Goal: Navigation & Orientation: Find specific page/section

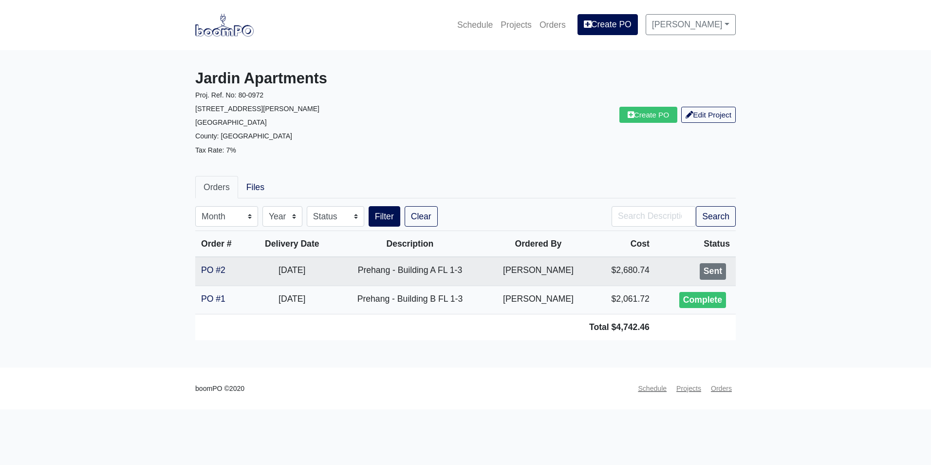
click at [216, 34] on img at bounding box center [224, 25] width 58 height 22
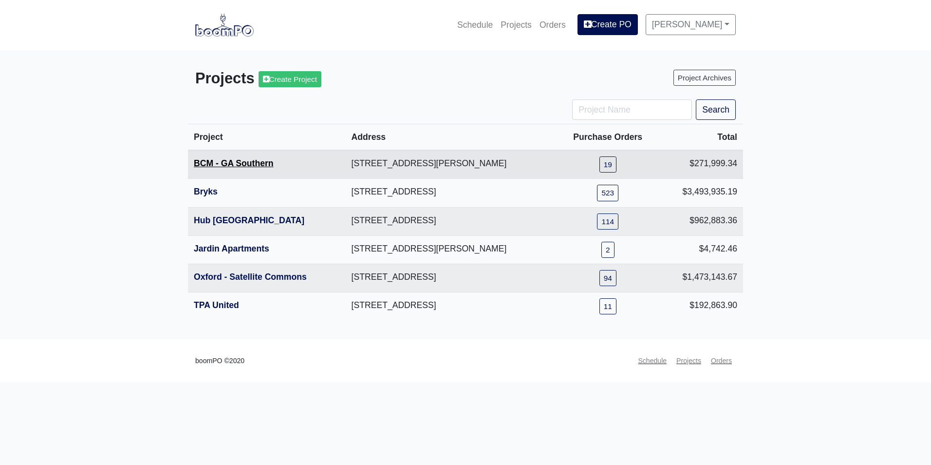
click at [237, 166] on link "BCM - GA Southern" at bounding box center [234, 163] width 80 height 10
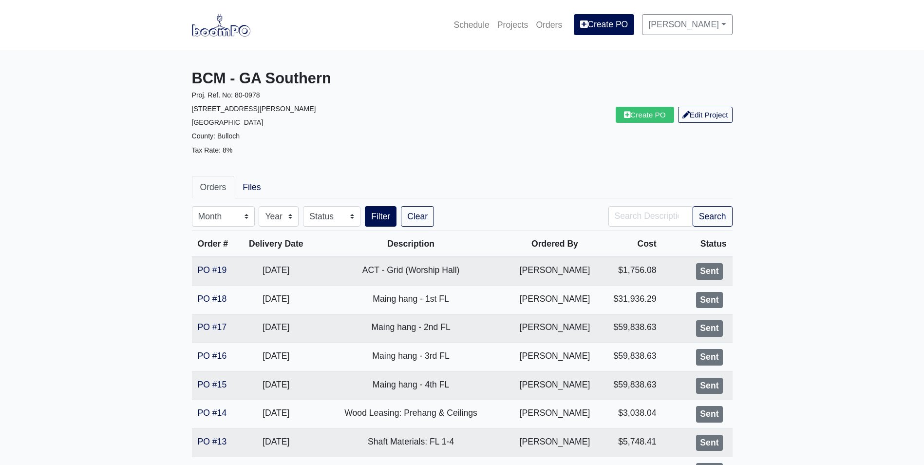
scroll to position [49, 0]
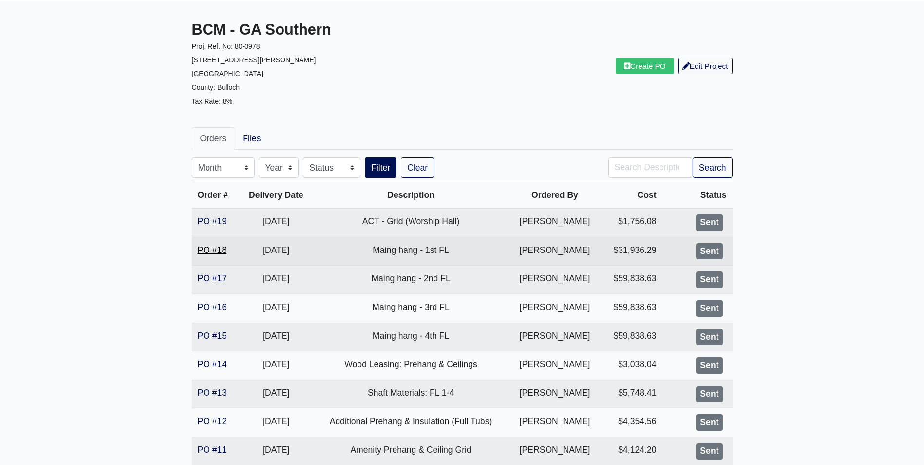
click at [204, 251] on link "PO #18" at bounding box center [212, 250] width 29 height 10
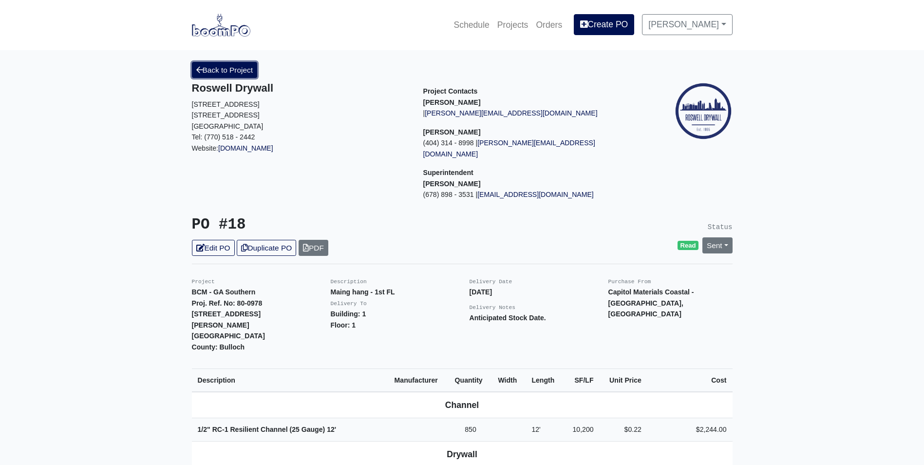
click at [217, 71] on link "Back to Project" at bounding box center [225, 70] width 66 height 16
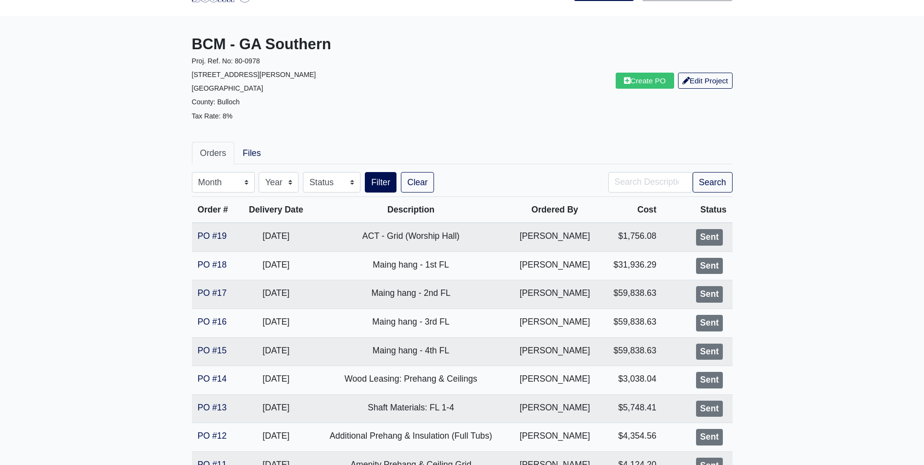
scroll to position [49, 0]
